Goal: Information Seeking & Learning: Find specific fact

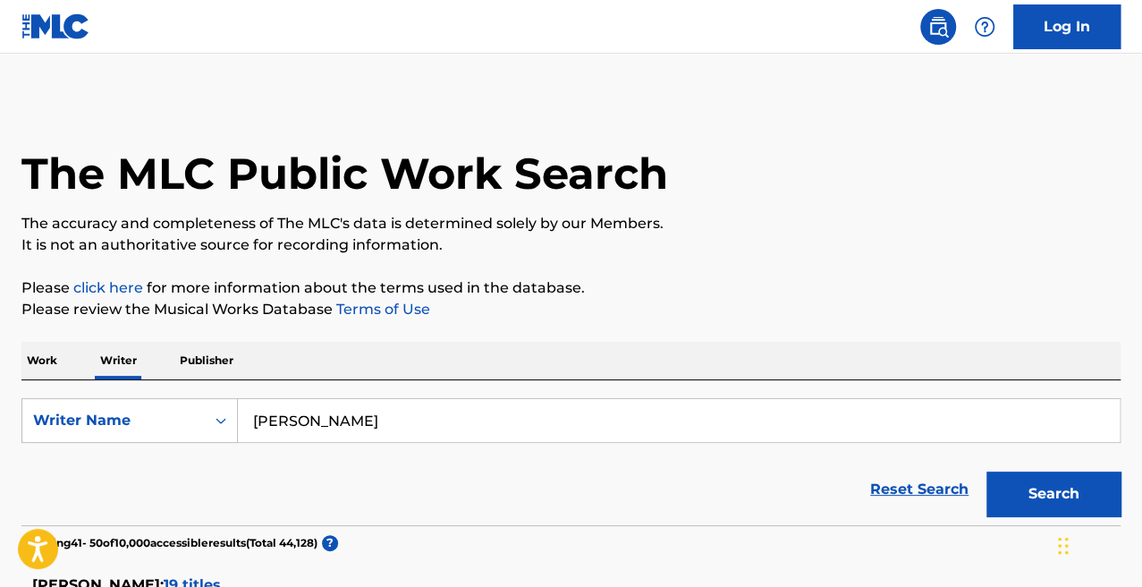
drag, startPoint x: 481, startPoint y: 430, endPoint x: -4, endPoint y: 397, distance: 485.9
click at [0, 397] on html "Accessibility Screen-Reader Guide, Feedback, and Issue Reporting | New window L…" at bounding box center [571, 293] width 1142 height 587
paste input "[PERSON_NAME]"
type input "[PERSON_NAME]"
click at [987, 471] on button "Search" at bounding box center [1054, 493] width 134 height 45
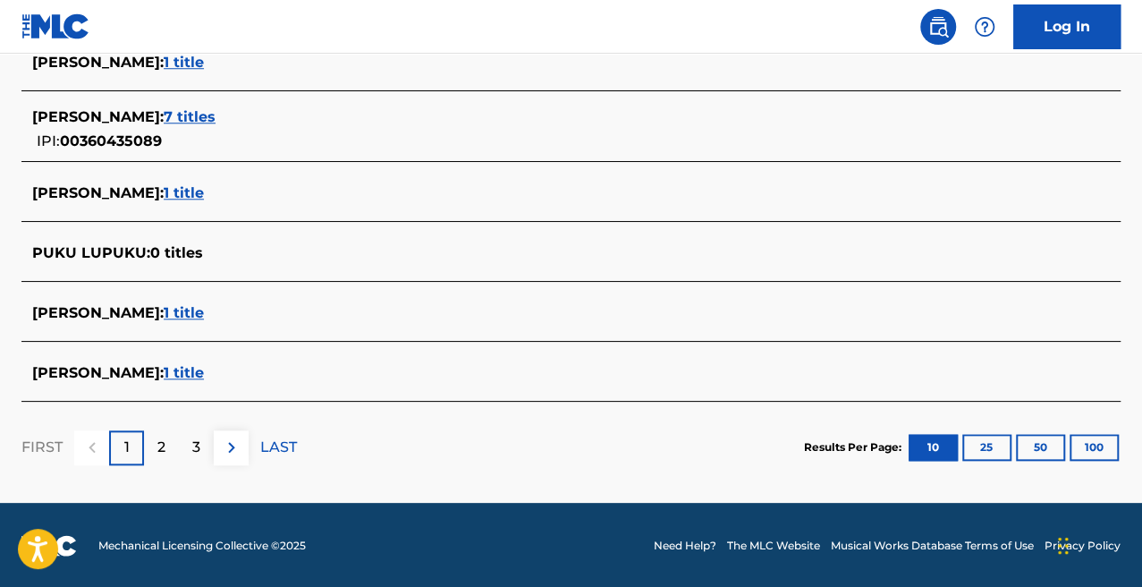
scroll to position [760, 0]
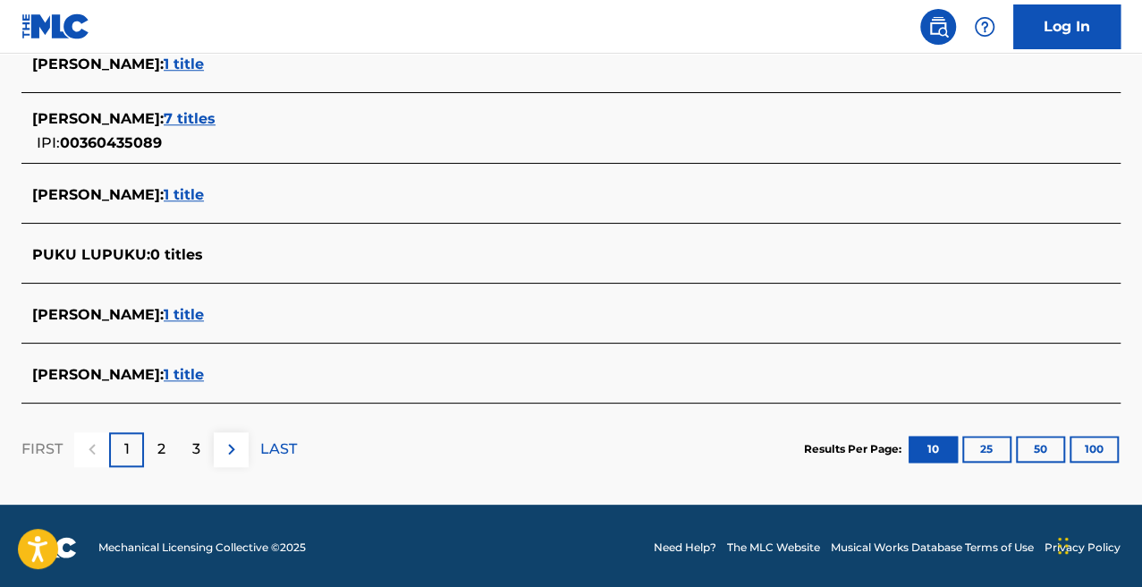
click at [216, 120] on span "7 titles" at bounding box center [190, 118] width 52 height 17
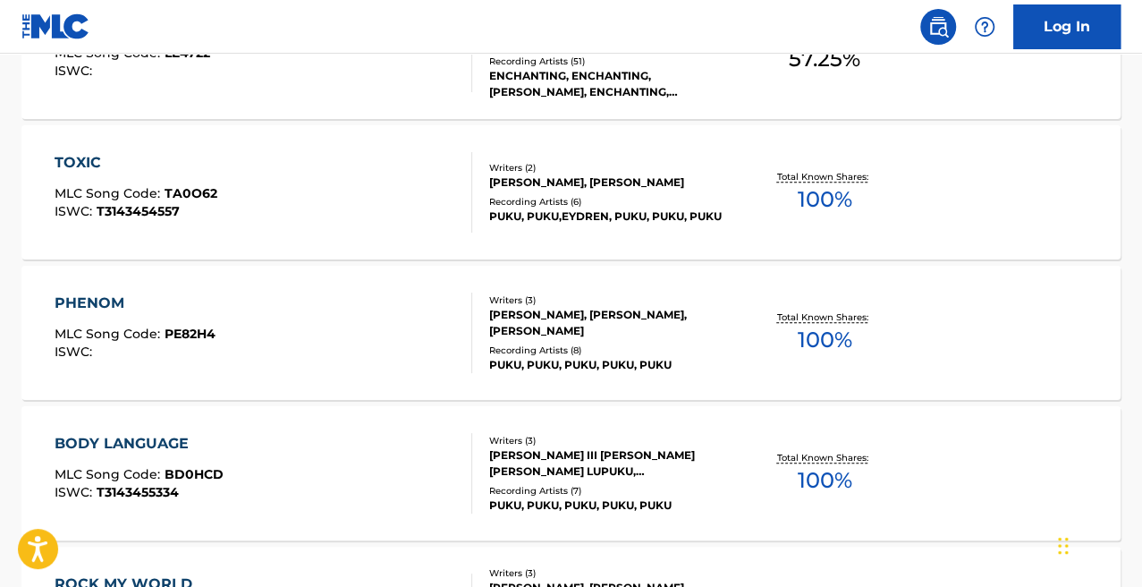
click at [329, 338] on div "PHENOM MLC Song Code : PE82H4 ISWC :" at bounding box center [264, 332] width 418 height 80
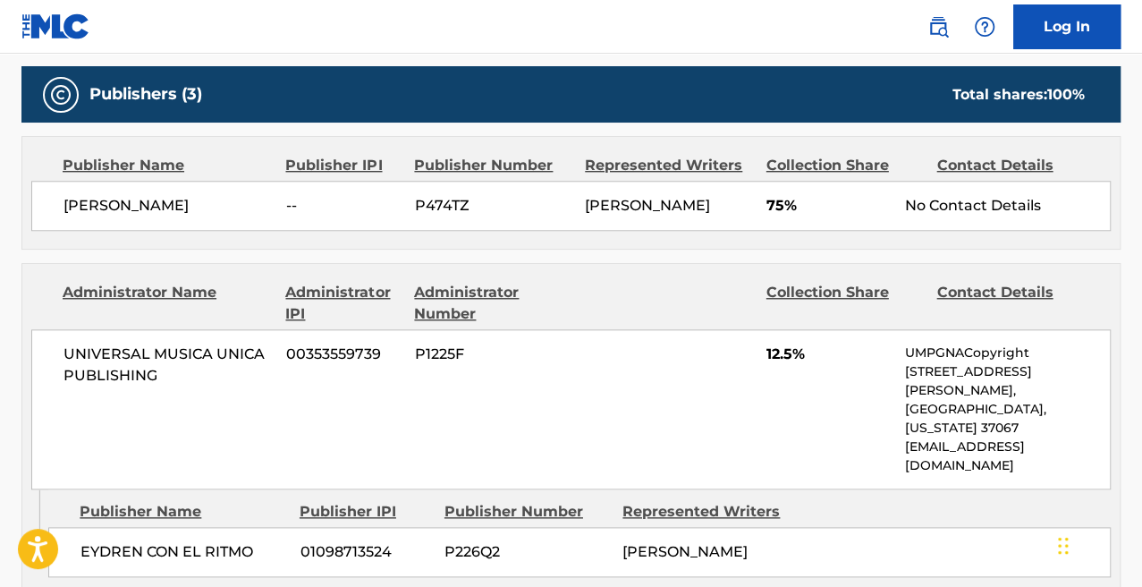
scroll to position [807, 0]
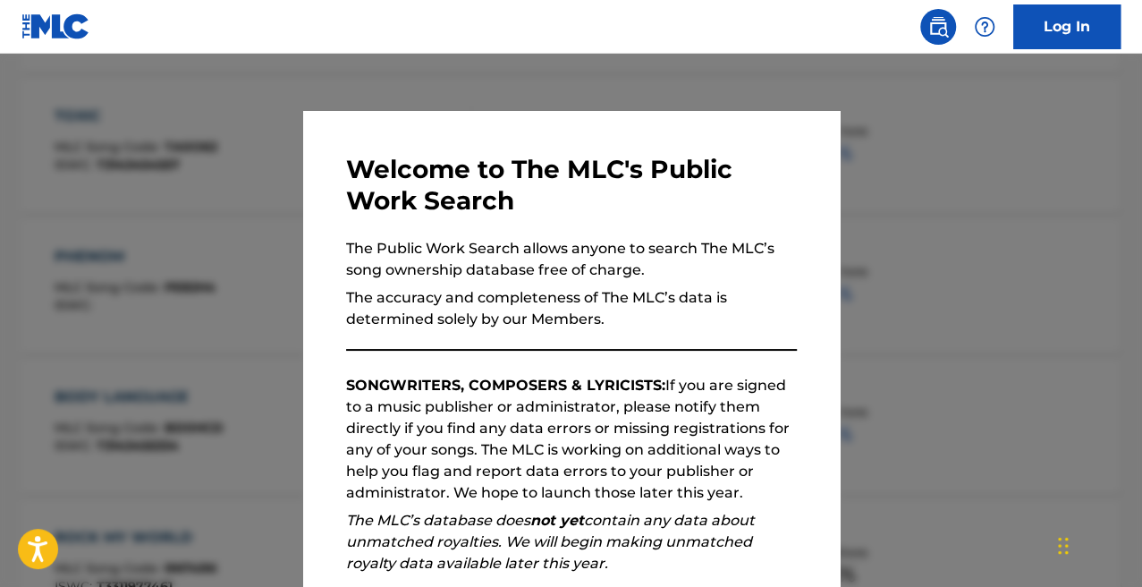
click at [115, 110] on div at bounding box center [571, 347] width 1142 height 587
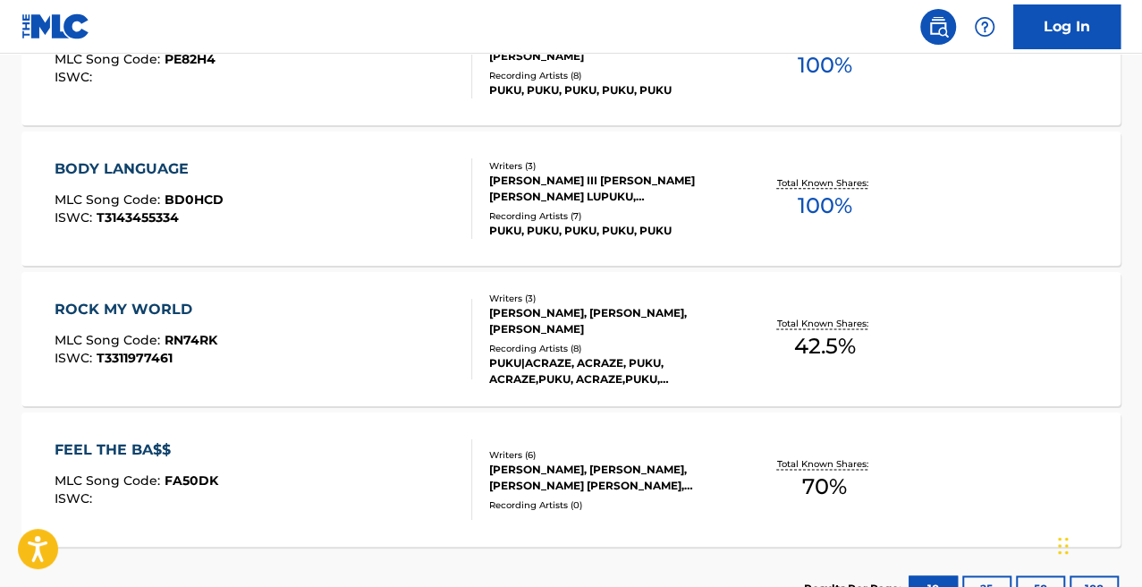
scroll to position [1034, 0]
click at [295, 200] on div "BODY LANGUAGE MLC Song Code : BD0HCD ISWC : T3143455334" at bounding box center [264, 199] width 418 height 80
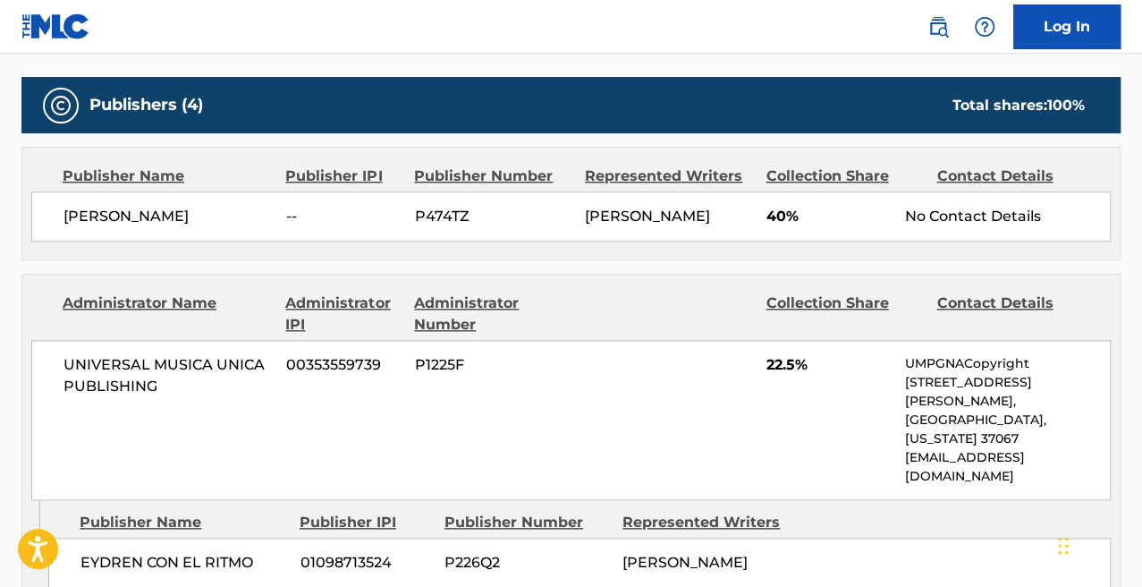
scroll to position [798, 0]
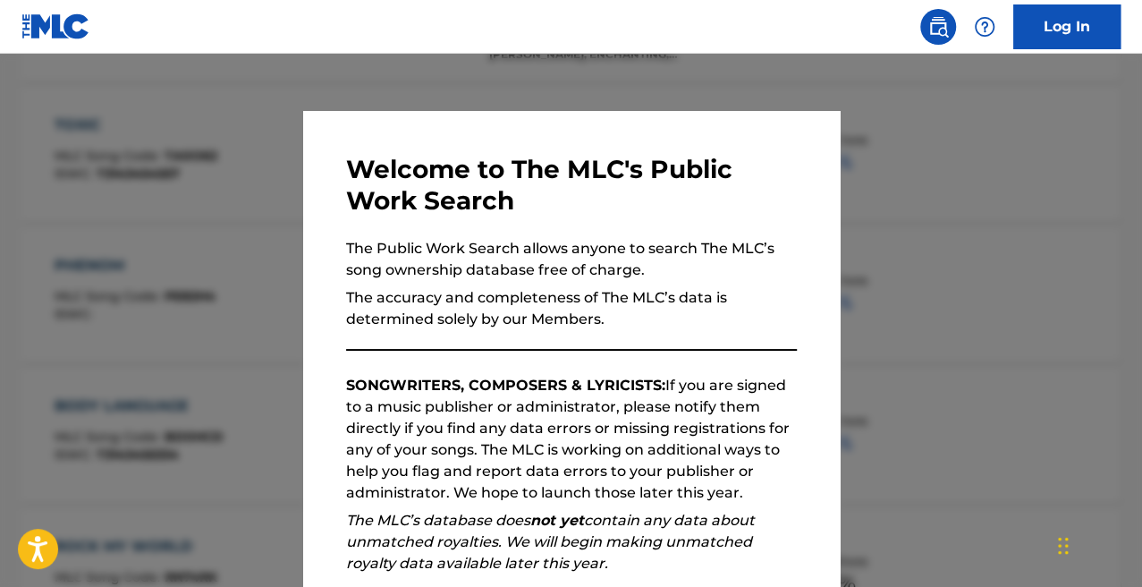
click at [165, 233] on div at bounding box center [571, 347] width 1142 height 587
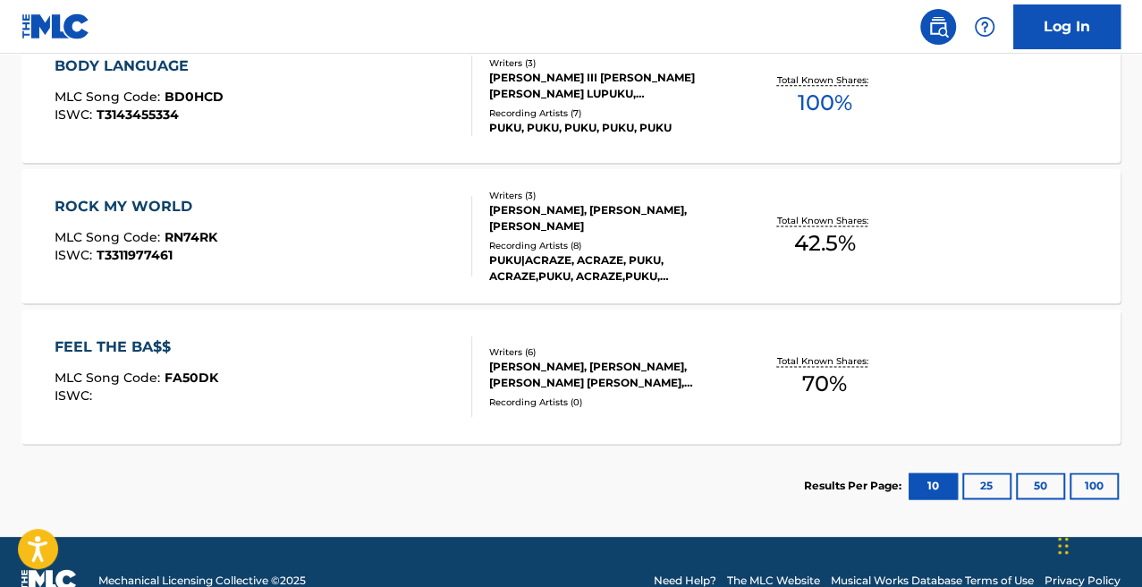
scroll to position [1139, 0]
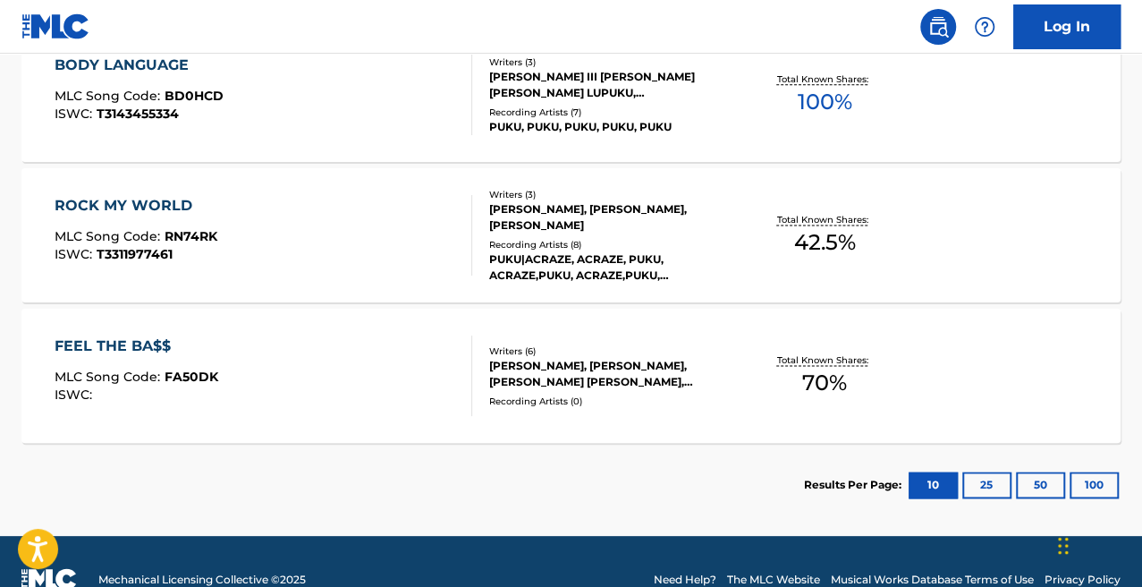
click at [390, 331] on div "FEEL THE BA$$ MLC Song Code : FA50DK ISWC : Writers ( 6 ) [PERSON_NAME], [PERSO…" at bounding box center [570, 376] width 1099 height 134
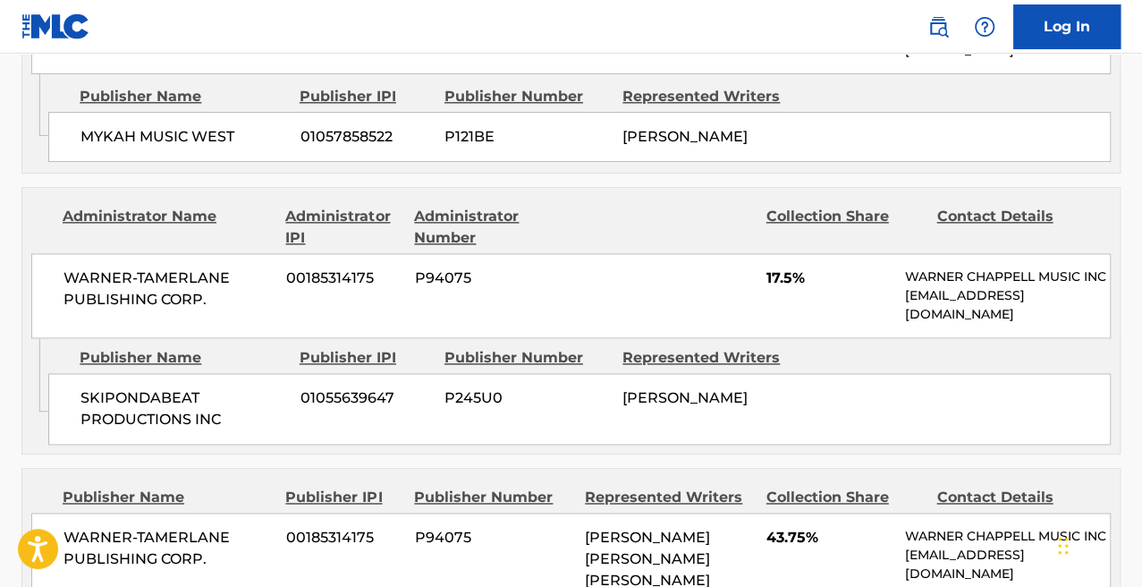
scroll to position [1068, 0]
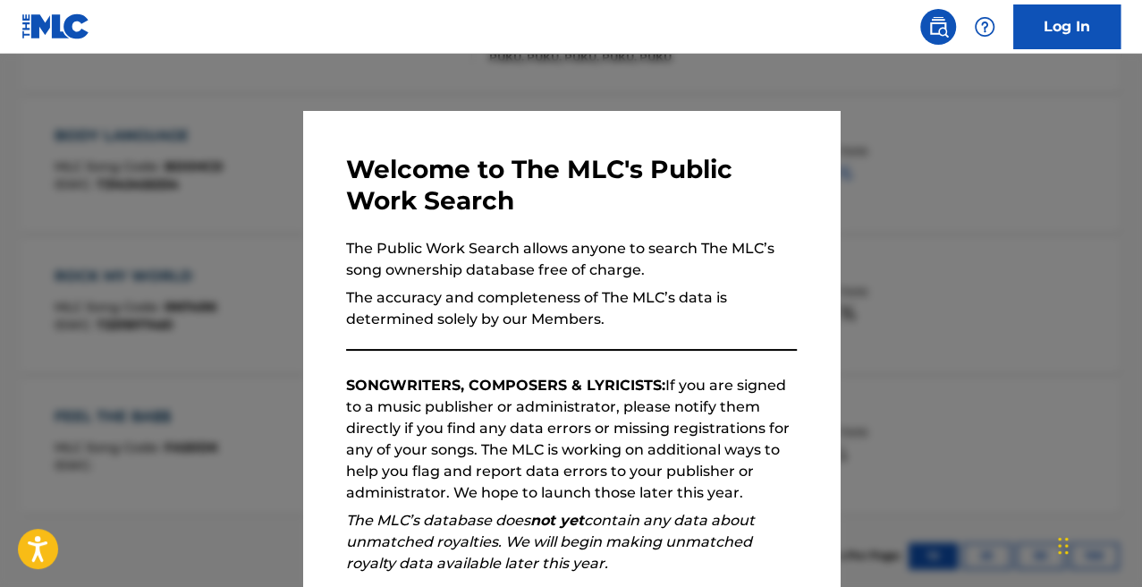
click at [267, 380] on div at bounding box center [571, 347] width 1142 height 587
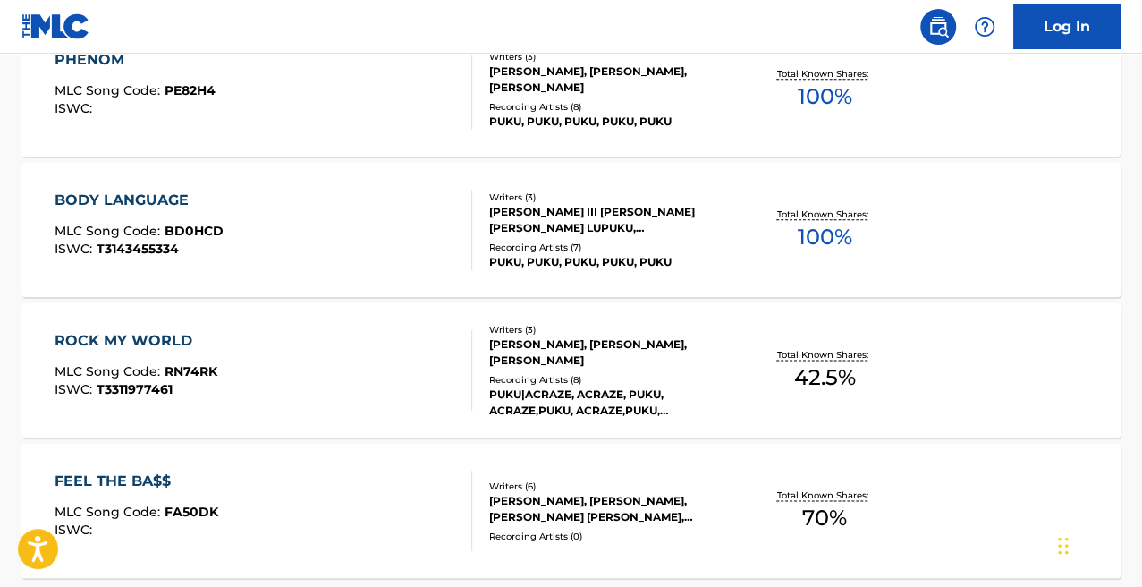
scroll to position [1002, 0]
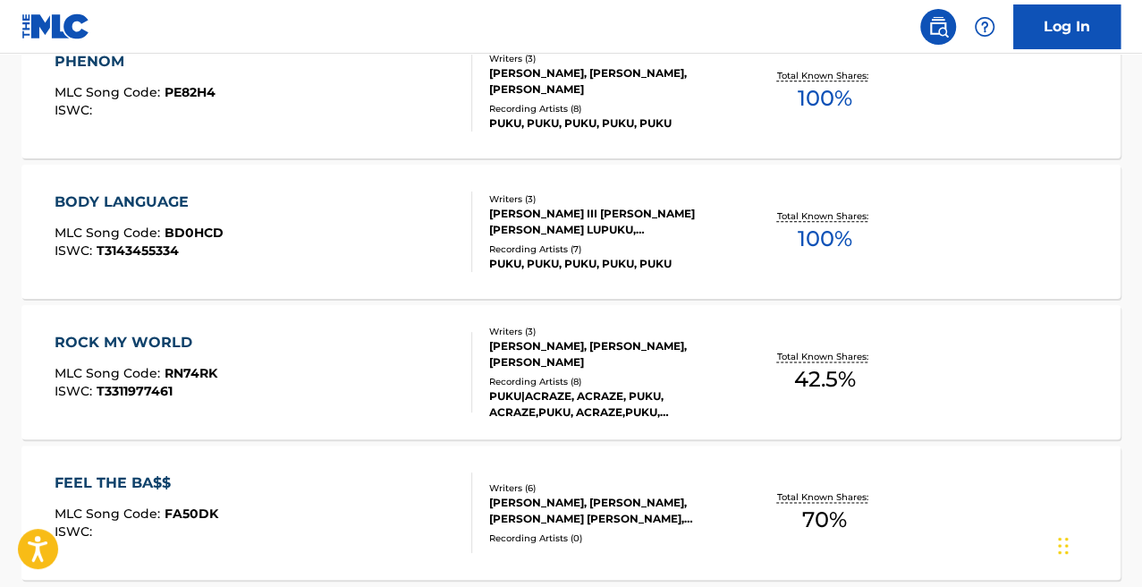
click at [297, 310] on div "ROCK MY WORLD MLC Song Code : RN74RK ISWC : T3311977461 Writers ( 3 ) [PERSON_N…" at bounding box center [570, 372] width 1099 height 134
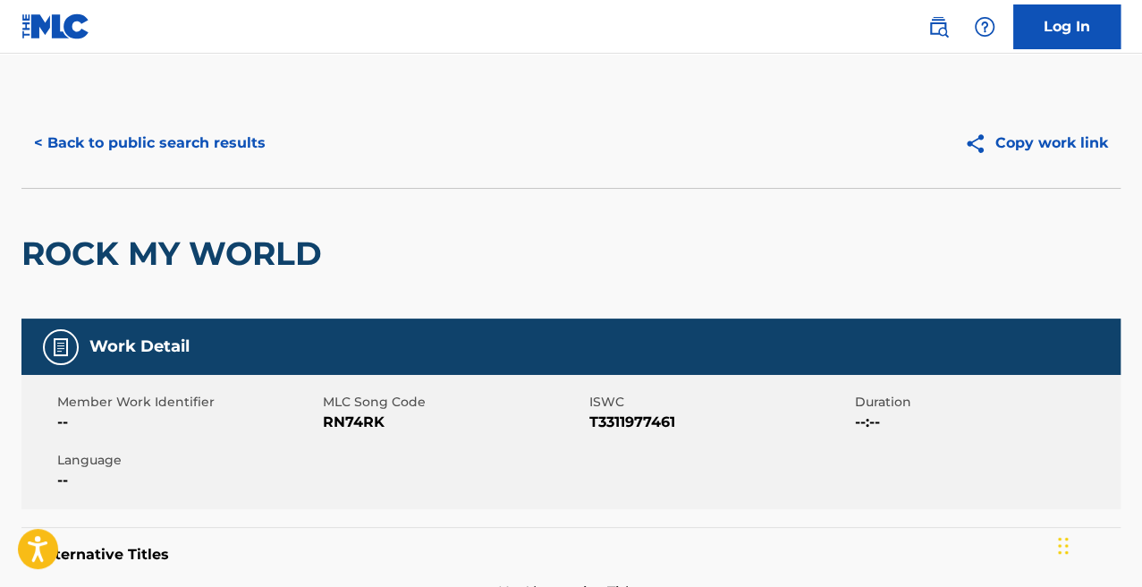
click at [284, 230] on div "ROCK MY WORLD" at bounding box center [175, 254] width 309 height 130
click at [83, 167] on div "< Back to public search results Copy work link" at bounding box center [570, 142] width 1099 height 89
click at [72, 148] on button "< Back to public search results" at bounding box center [149, 143] width 257 height 45
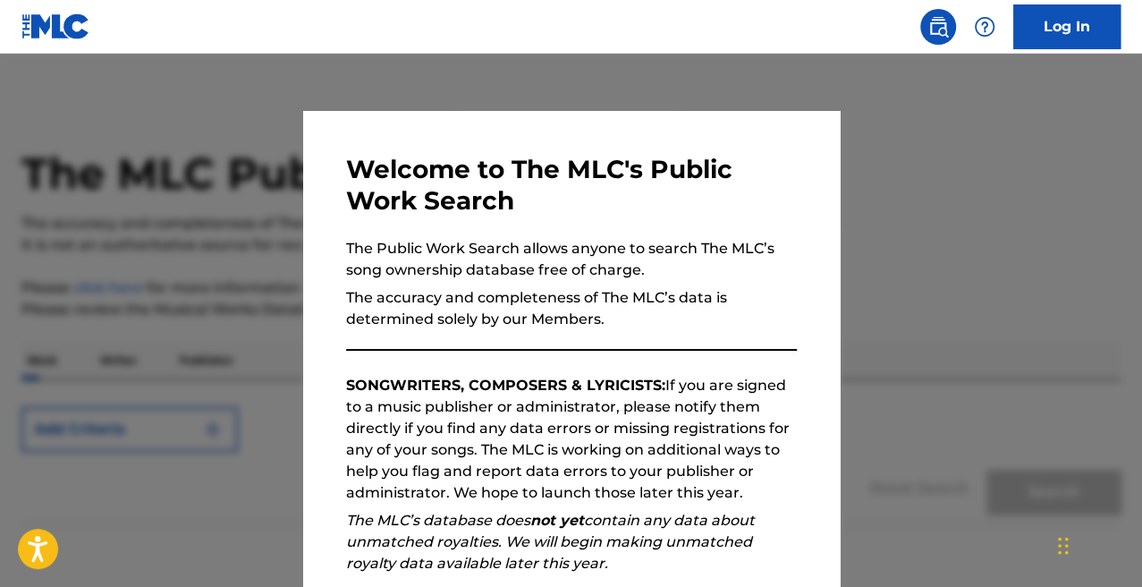
scroll to position [87, 0]
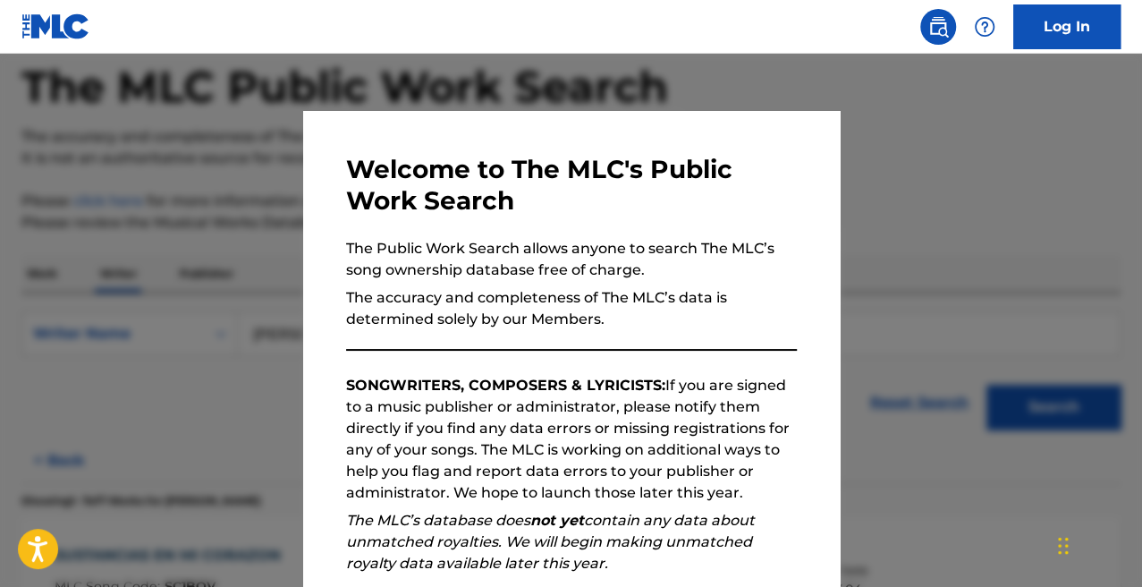
click at [115, 377] on div at bounding box center [571, 347] width 1142 height 587
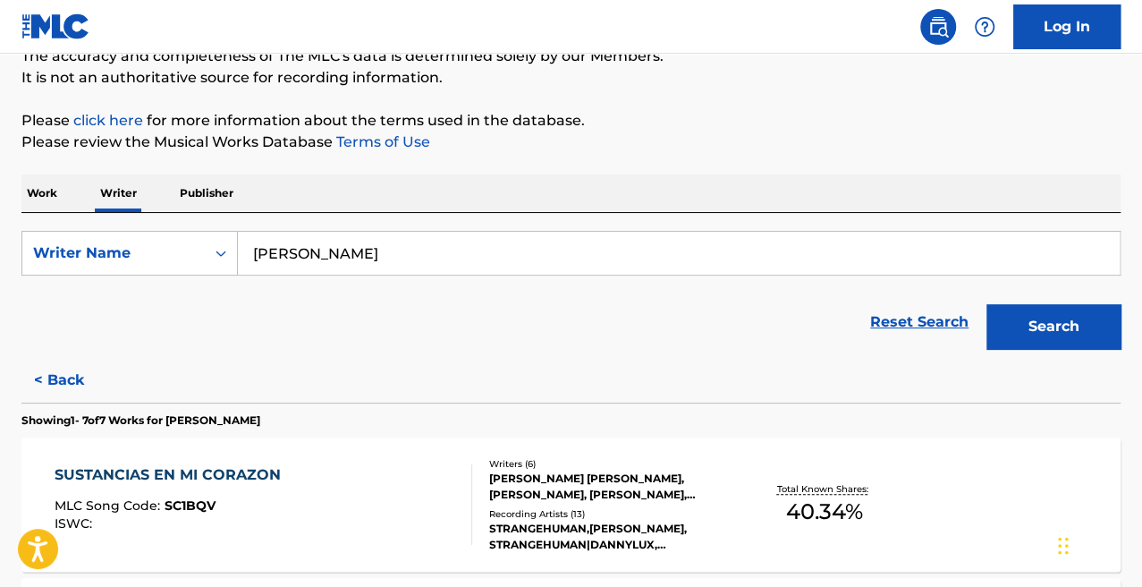
scroll to position [40, 0]
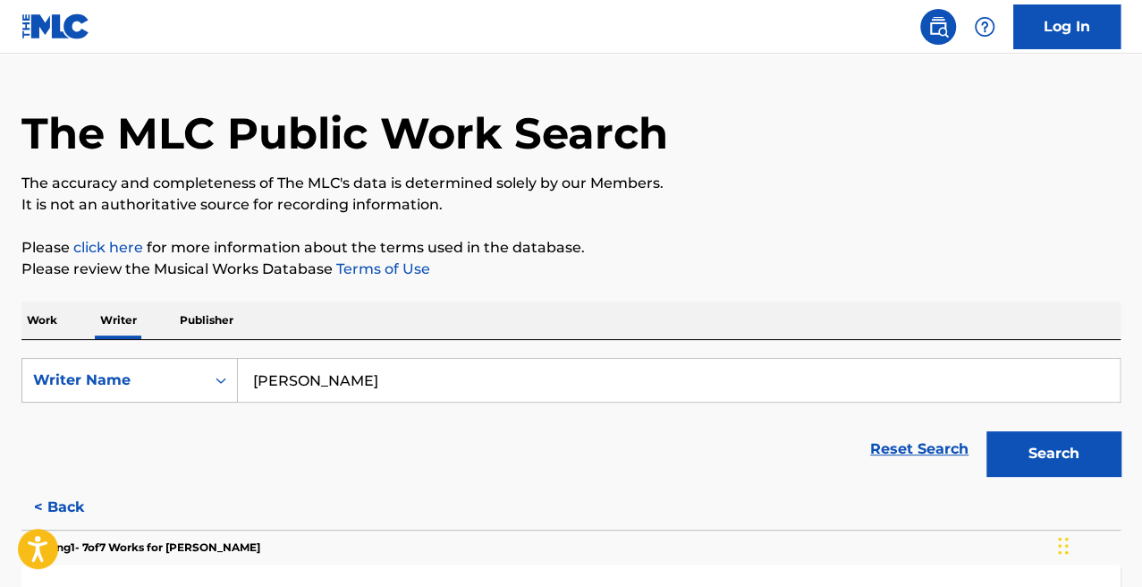
click at [444, 385] on input "[PERSON_NAME]" at bounding box center [679, 380] width 882 height 43
click at [987, 431] on button "Search" at bounding box center [1054, 453] width 134 height 45
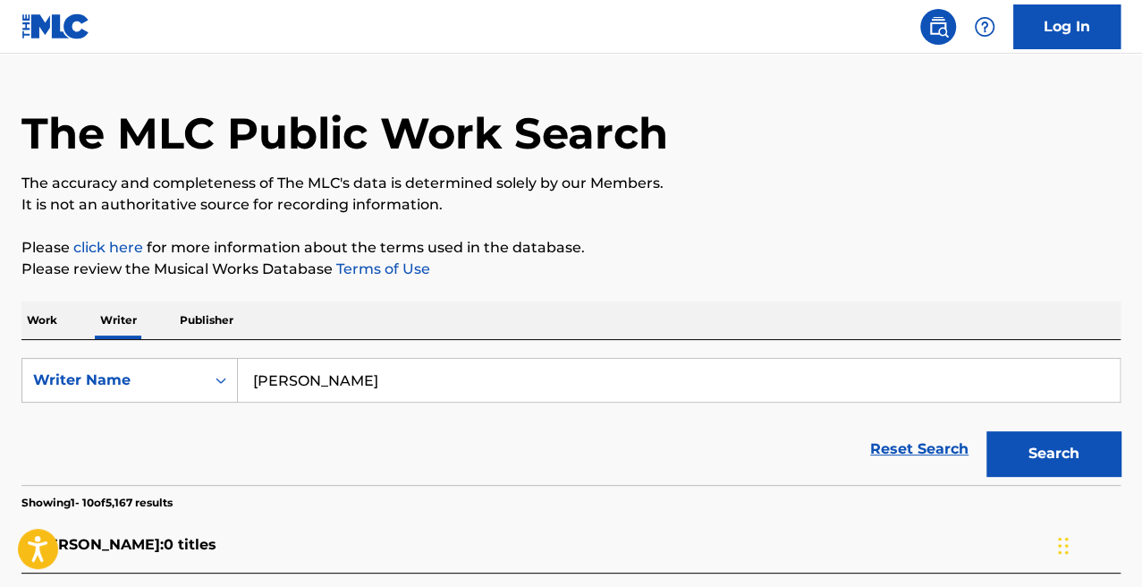
scroll to position [481, 0]
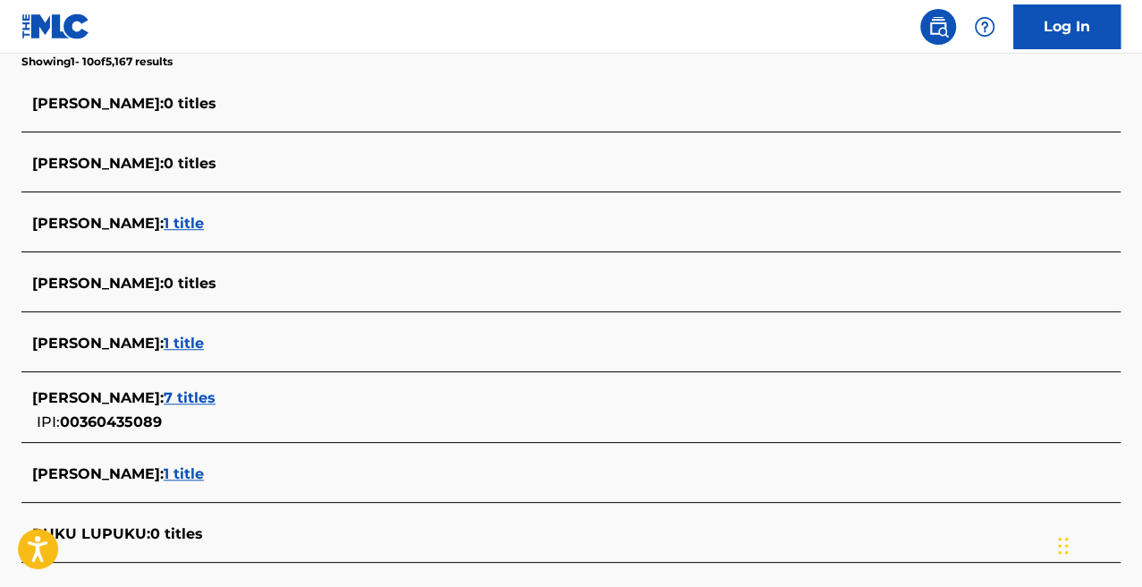
click at [216, 397] on span "7 titles" at bounding box center [190, 397] width 52 height 17
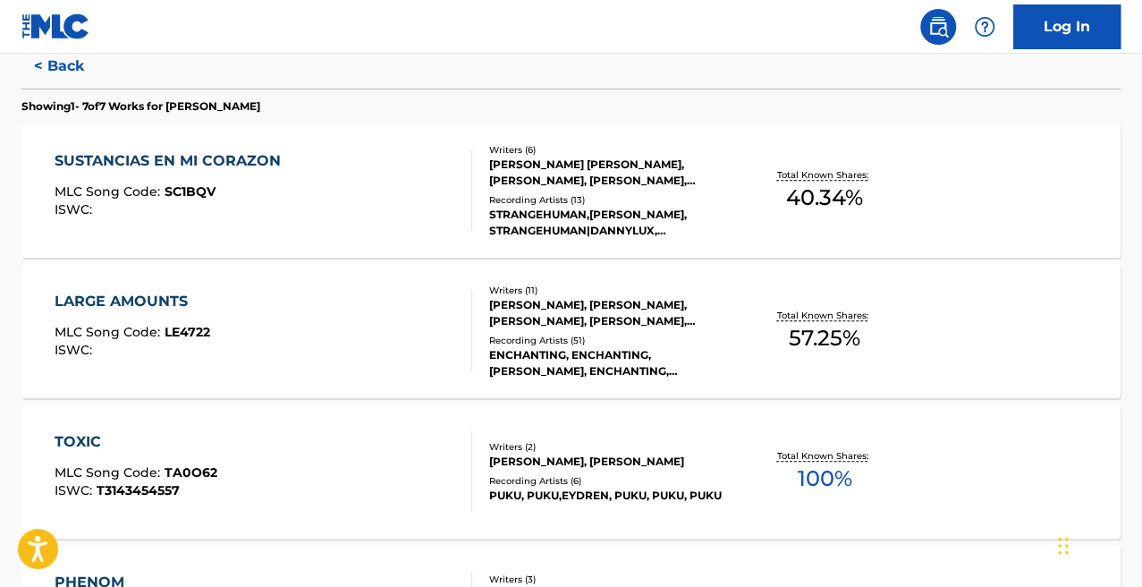
scroll to position [487, 0]
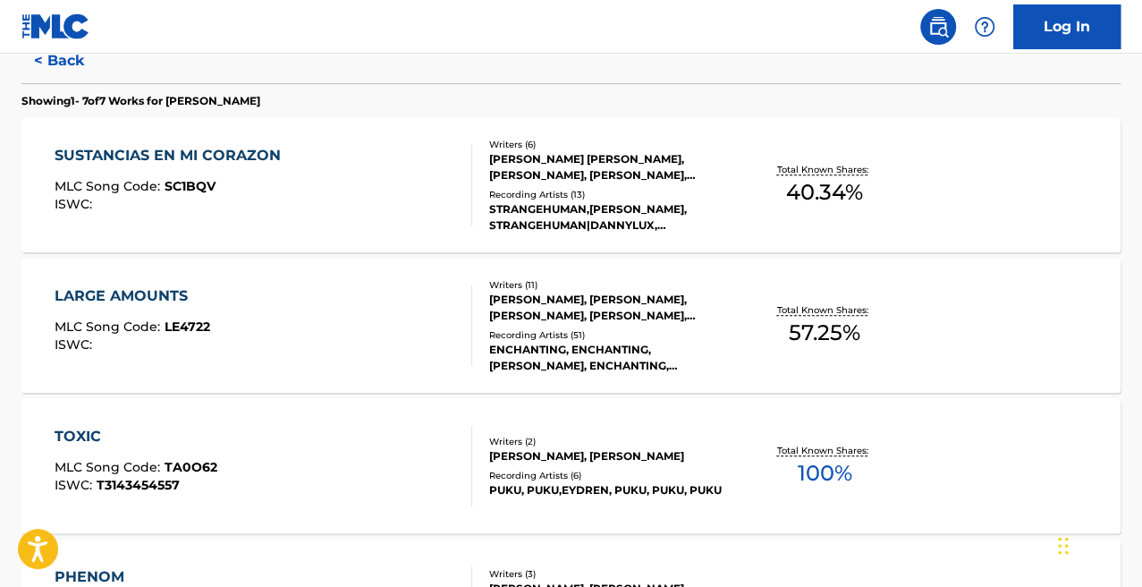
click at [275, 455] on div "TOXIC MLC Song Code : TA0O62 ISWC : T3143454557" at bounding box center [264, 466] width 418 height 80
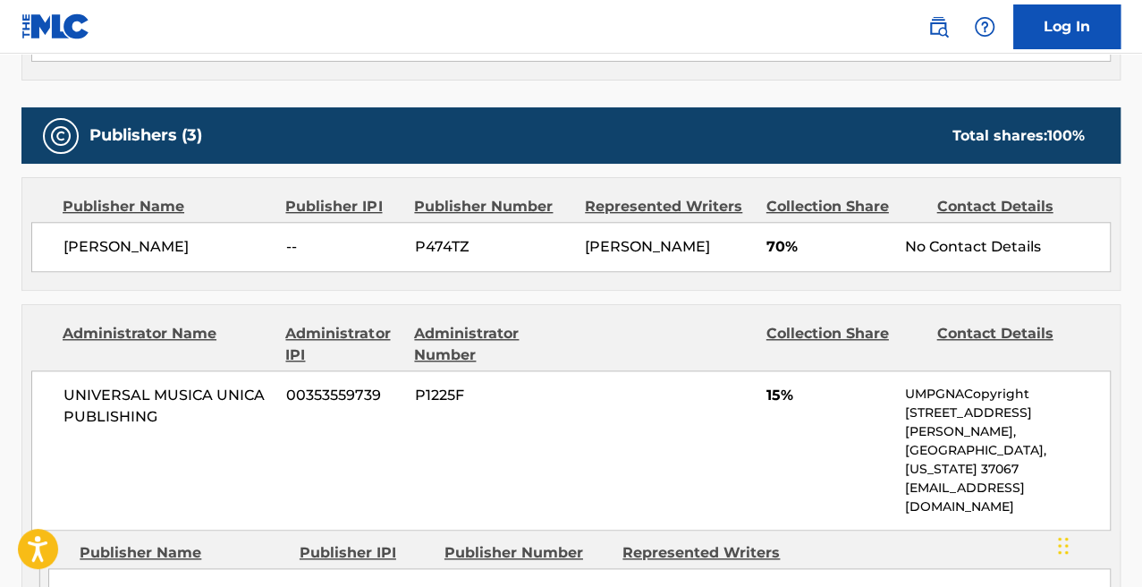
scroll to position [740, 0]
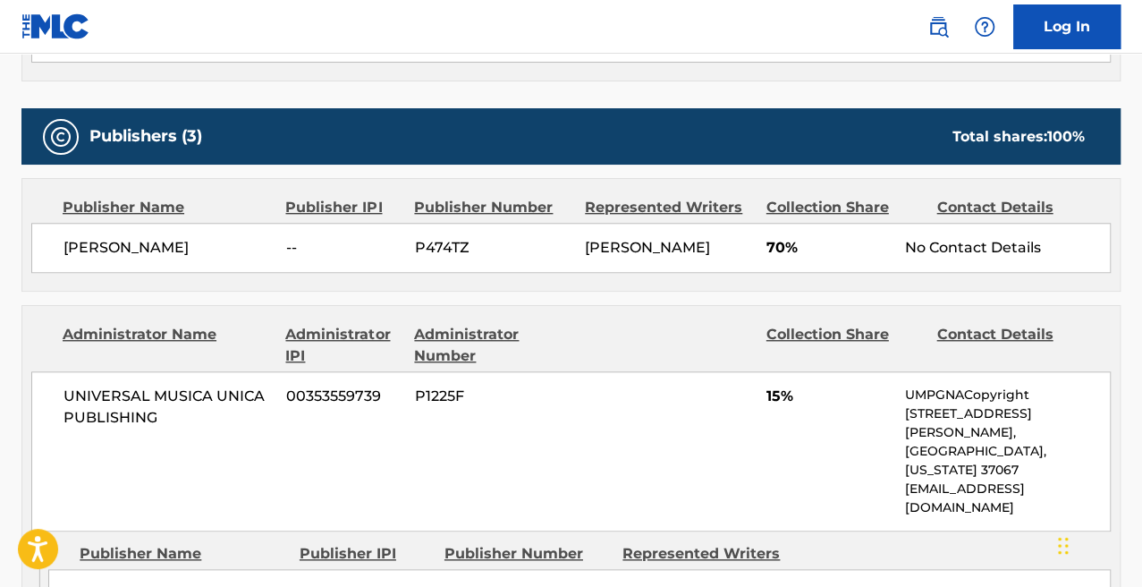
drag, startPoint x: 232, startPoint y: 255, endPoint x: 51, endPoint y: 246, distance: 180.9
click at [51, 246] on div "[PERSON_NAME] -- P474TZ [PERSON_NAME] 70% No Contact Details" at bounding box center [571, 248] width 1080 height 50
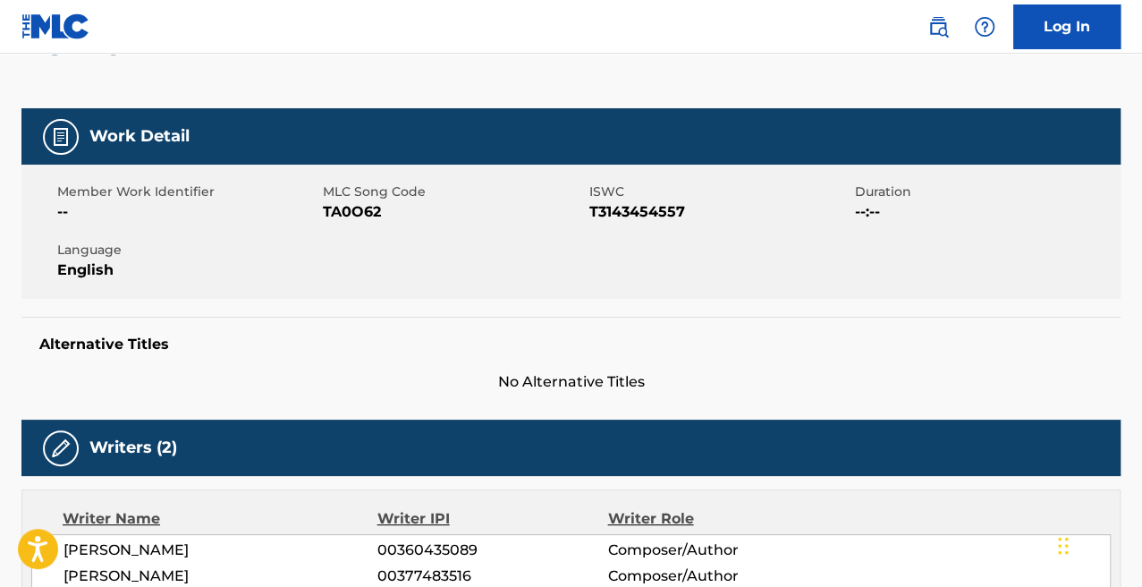
scroll to position [0, 0]
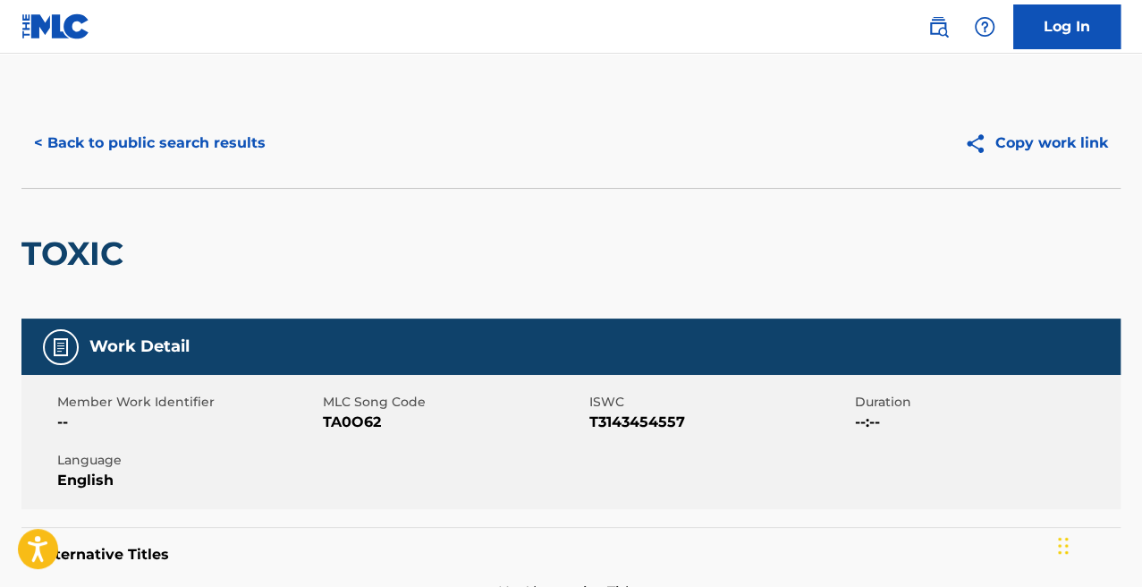
click at [143, 141] on button "< Back to public search results" at bounding box center [149, 143] width 257 height 45
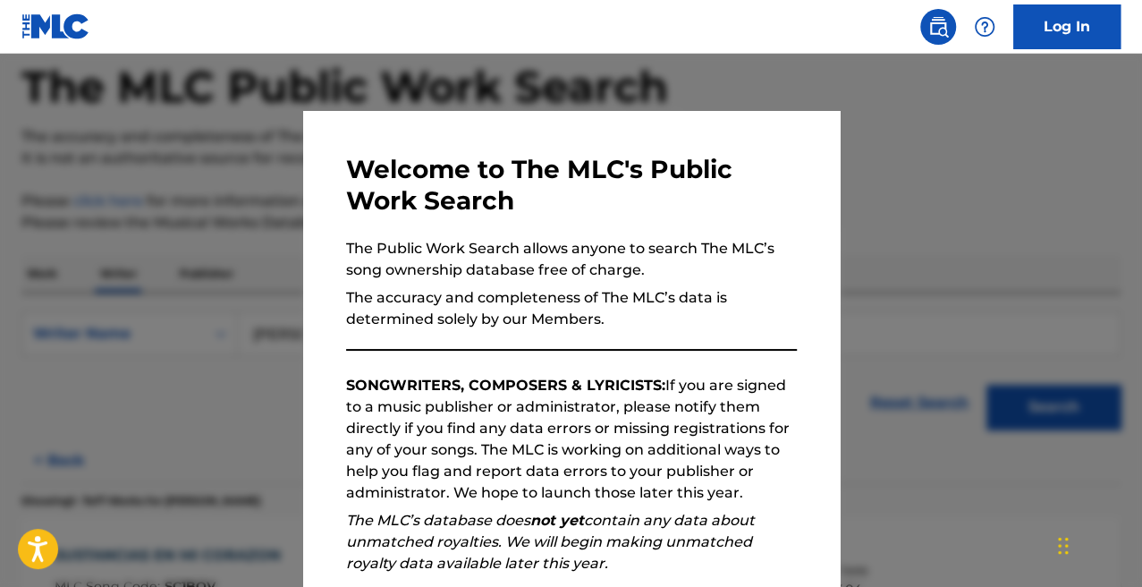
click at [309, 393] on div "Welcome to The MLC's Public Work Search The Public Work Search allows anyone to…" at bounding box center [571, 464] width 537 height 707
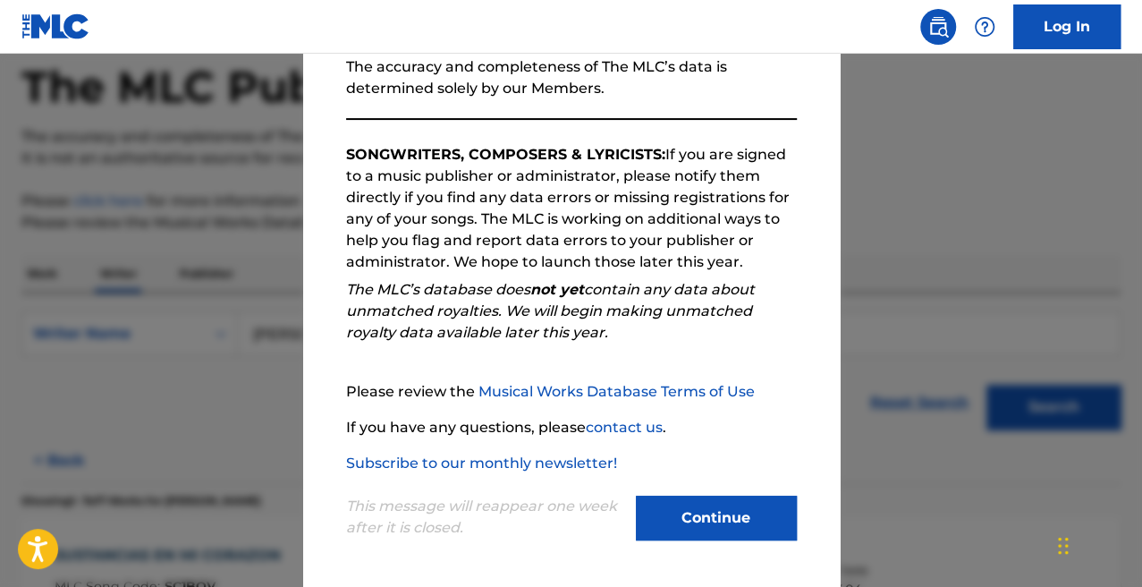
click at [716, 510] on button "Continue" at bounding box center [716, 518] width 161 height 45
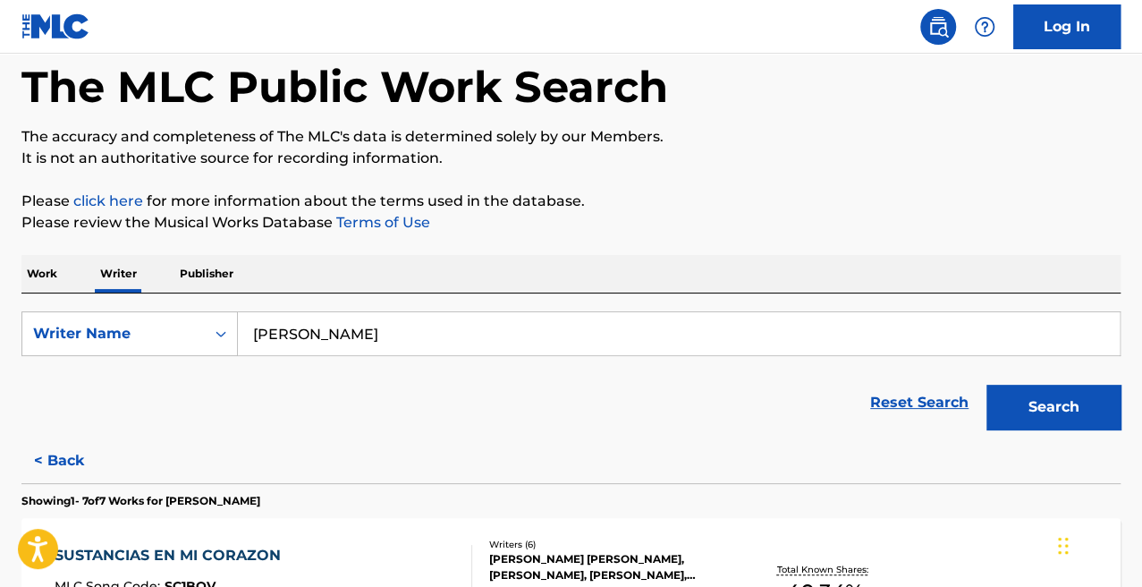
click at [34, 278] on p "Work" at bounding box center [41, 274] width 41 height 38
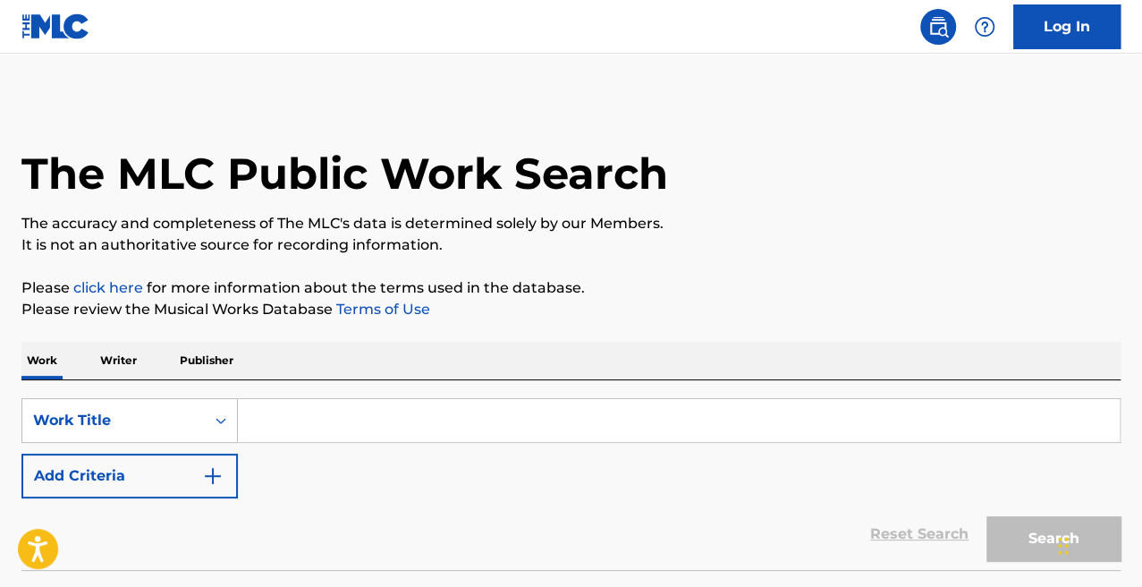
click at [326, 411] on input "Search Form" at bounding box center [679, 420] width 882 height 43
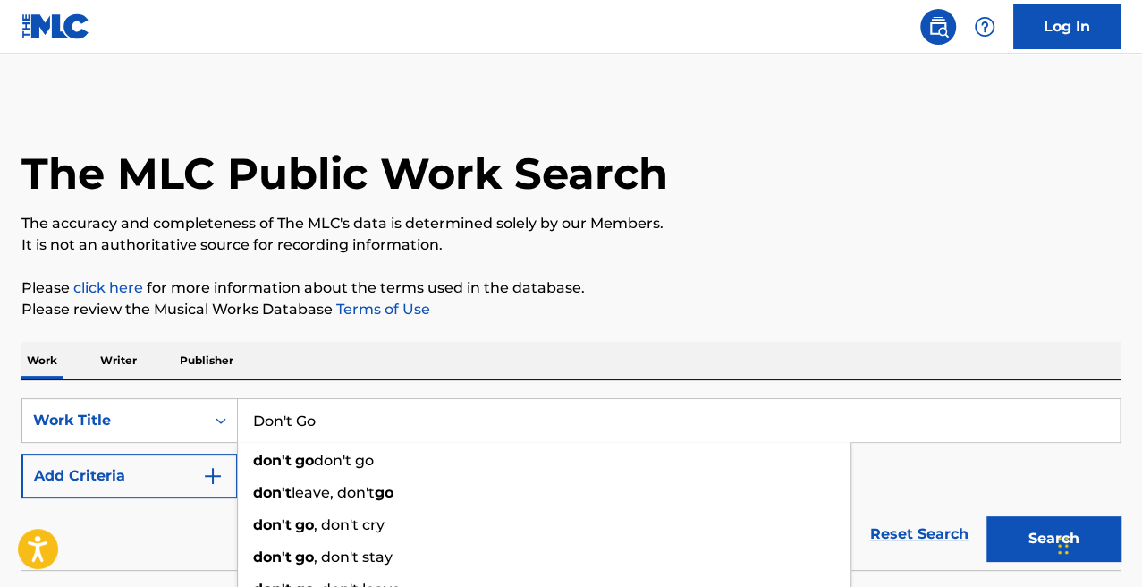
type input "Don't Go"
click at [464, 276] on div "The MLC Public Work Search The accuracy and completeness of The MLC's data is d…" at bounding box center [571, 362] width 1142 height 528
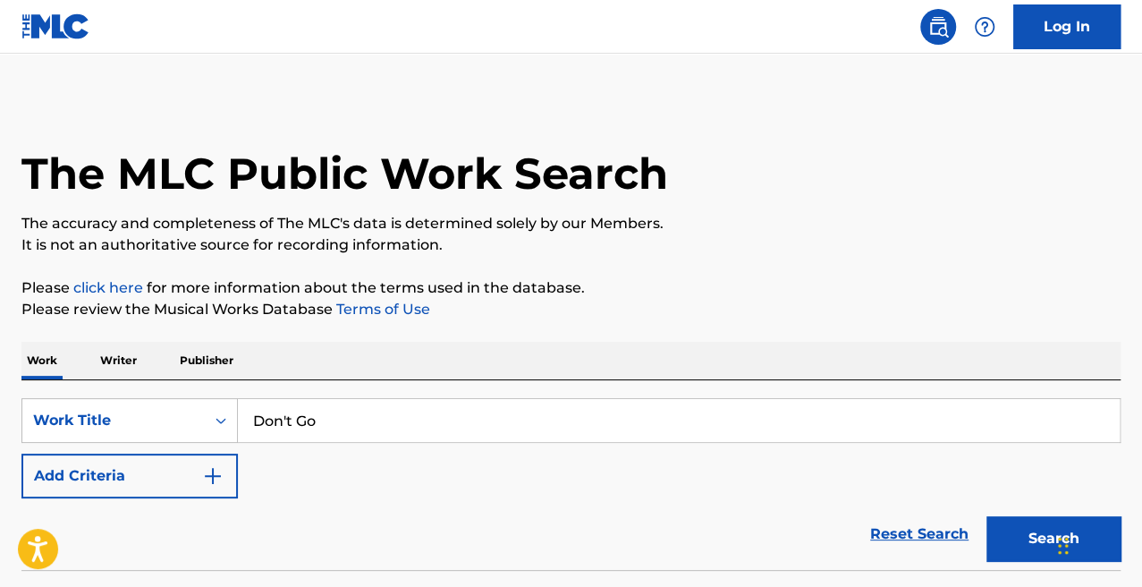
click at [99, 498] on div "Reset Search Search" at bounding box center [570, 534] width 1099 height 72
click at [100, 491] on button "Add Criteria" at bounding box center [129, 475] width 216 height 45
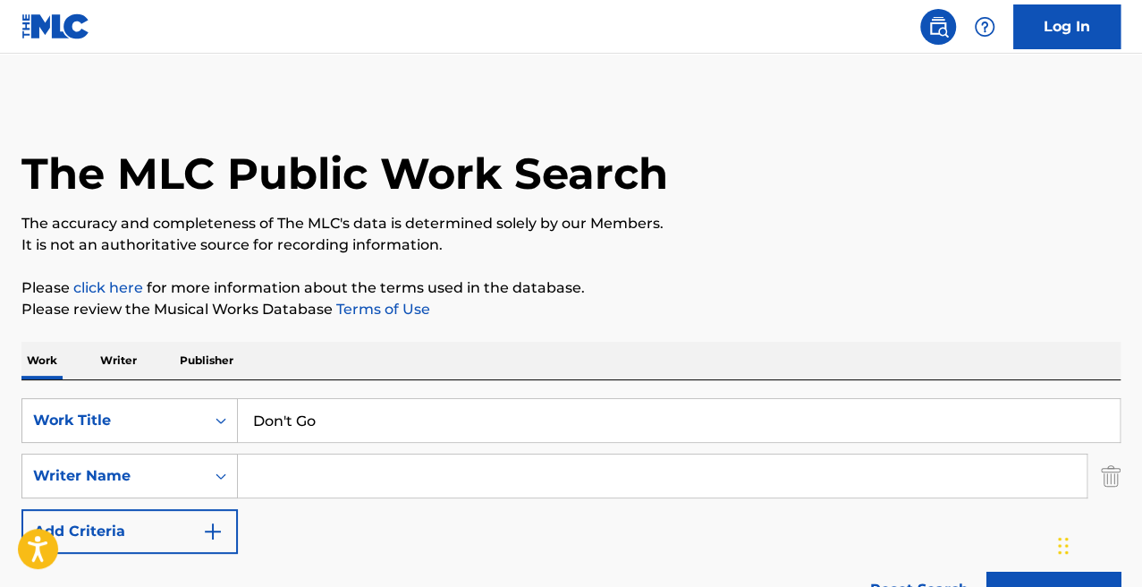
click at [301, 460] on input "Search Form" at bounding box center [662, 475] width 849 height 43
click at [374, 482] on input "[PERSON_NAME]" at bounding box center [662, 475] width 849 height 43
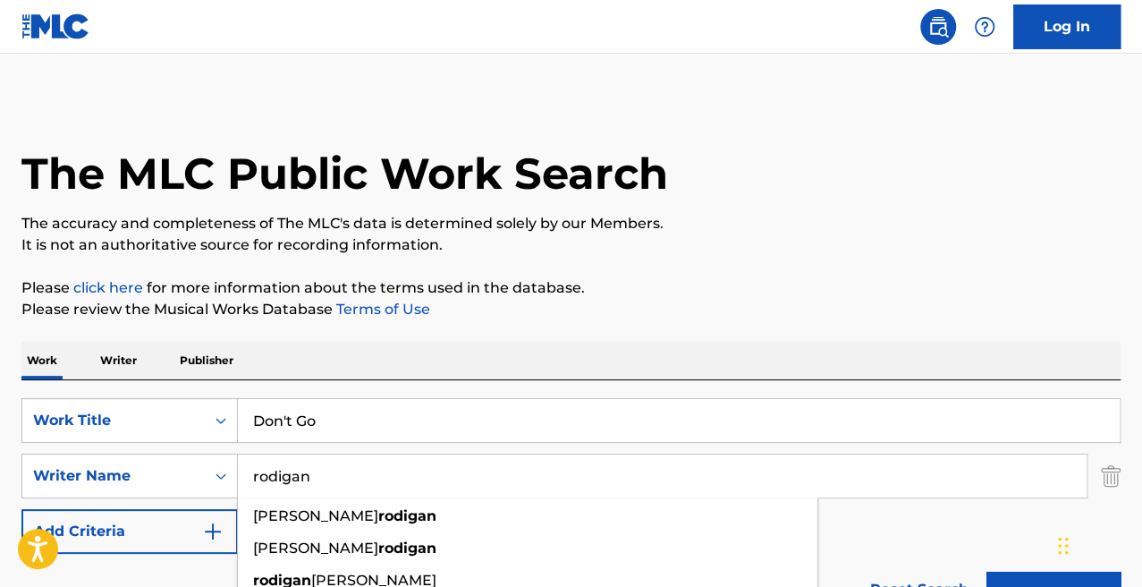
type input "rodigan"
click at [987, 572] on button "Search" at bounding box center [1054, 594] width 134 height 45
